Goal: Use online tool/utility: Utilize a website feature to perform a specific function

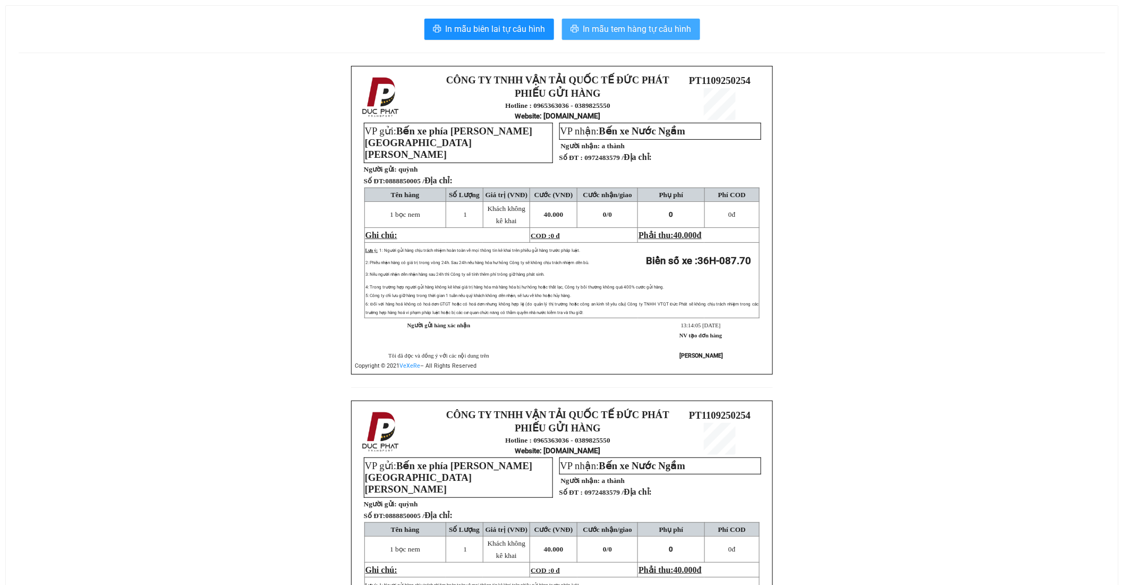
click at [620, 35] on span "In mẫu tem hàng tự cấu hình" at bounding box center [637, 28] width 108 height 13
click at [629, 28] on span "In mẫu tem hàng tự cấu hình" at bounding box center [637, 28] width 108 height 13
click at [623, 27] on span "In mẫu tem hàng tự cấu hình" at bounding box center [637, 28] width 108 height 13
click at [677, 30] on span "In mẫu tem hàng tự cấu hình" at bounding box center [637, 28] width 108 height 13
